Goal: Obtain resource: Download file/media

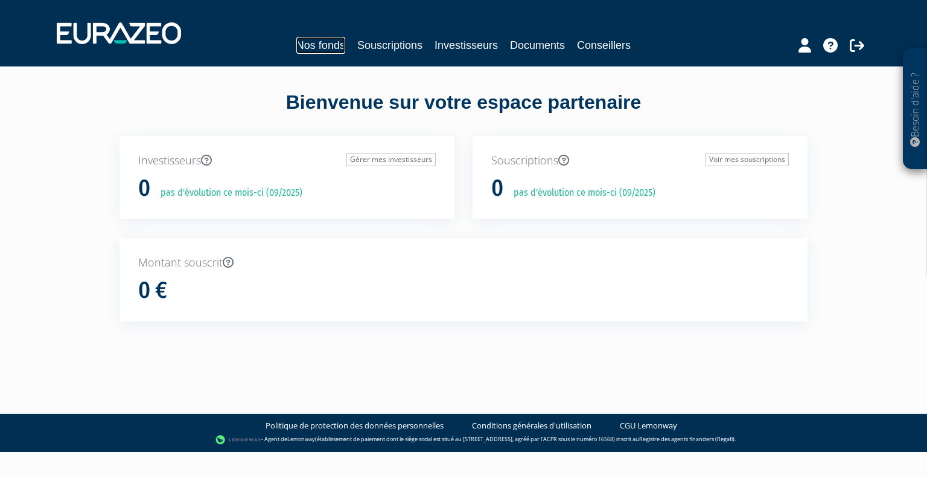
click at [320, 44] on link "Nos fonds" at bounding box center [320, 45] width 49 height 17
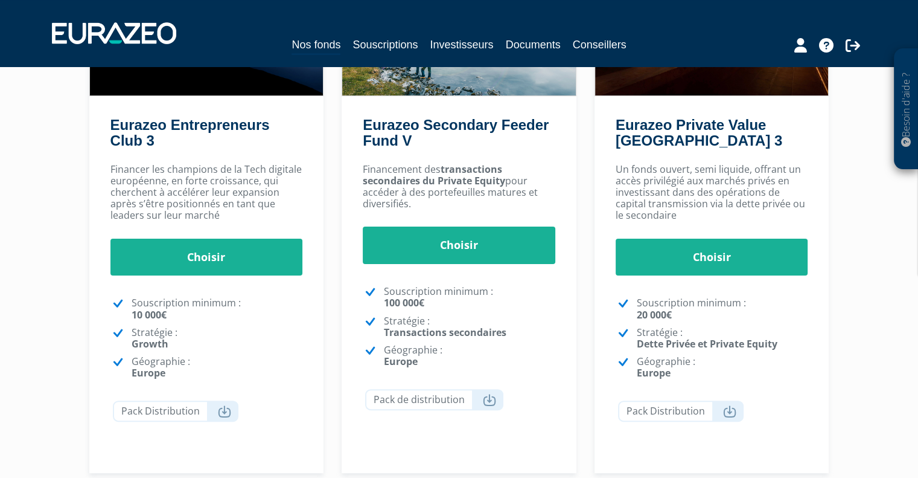
scroll to position [241, 0]
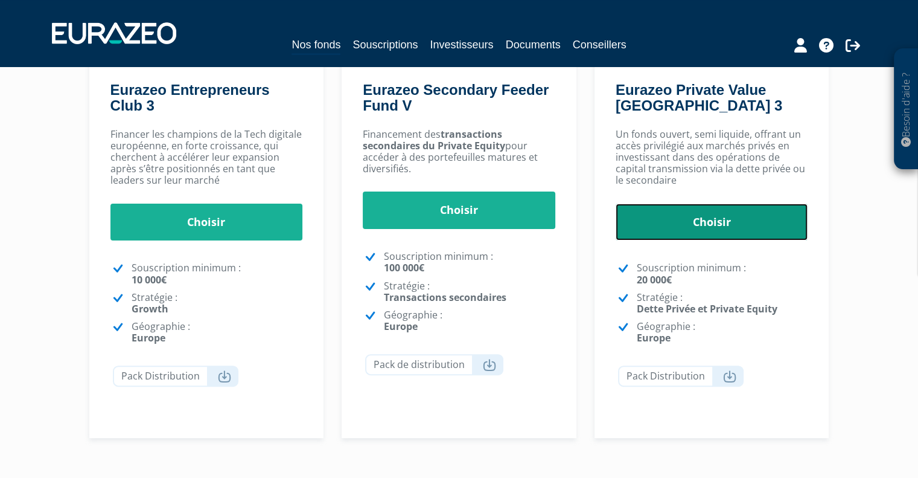
click at [730, 237] on link "Choisir" at bounding box center [712, 221] width 193 height 37
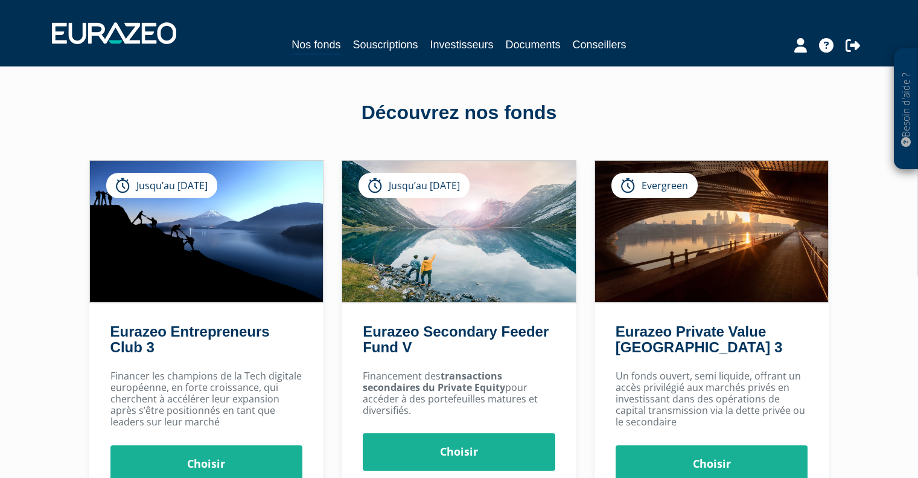
scroll to position [241, 0]
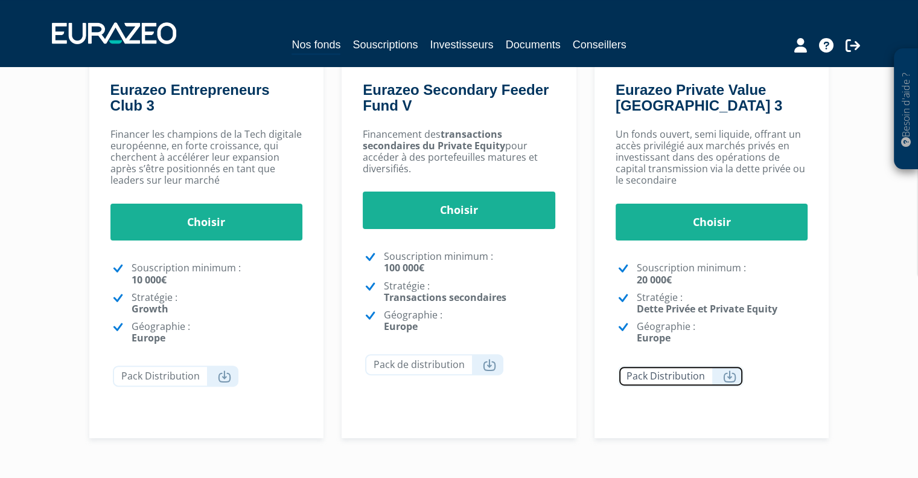
click at [732, 371] on icon at bounding box center [729, 376] width 13 height 12
